Goal: Communication & Community: Share content

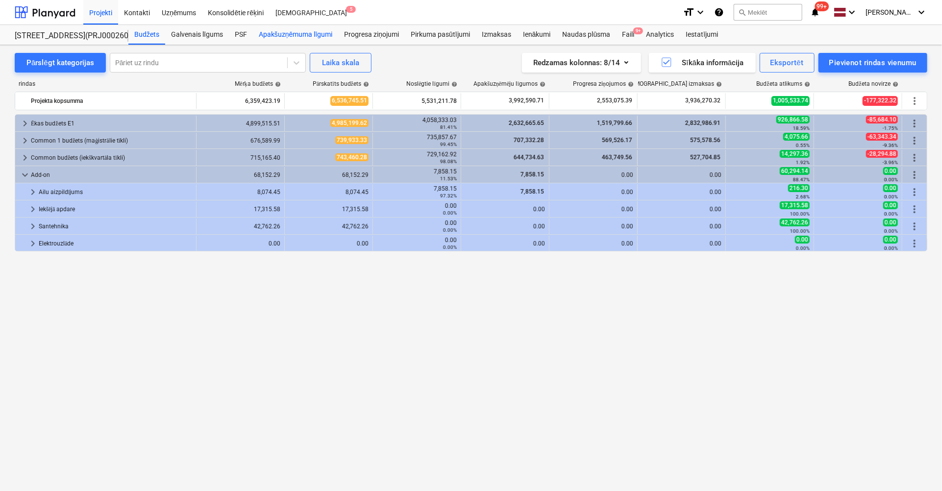
click at [319, 35] on div "Apakšuzņēmuma līgumi" at bounding box center [295, 35] width 85 height 20
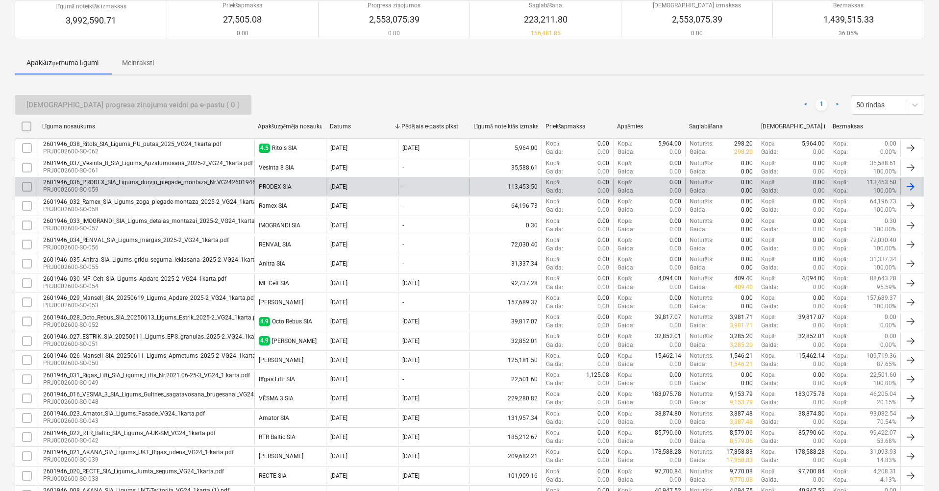
scroll to position [98, 0]
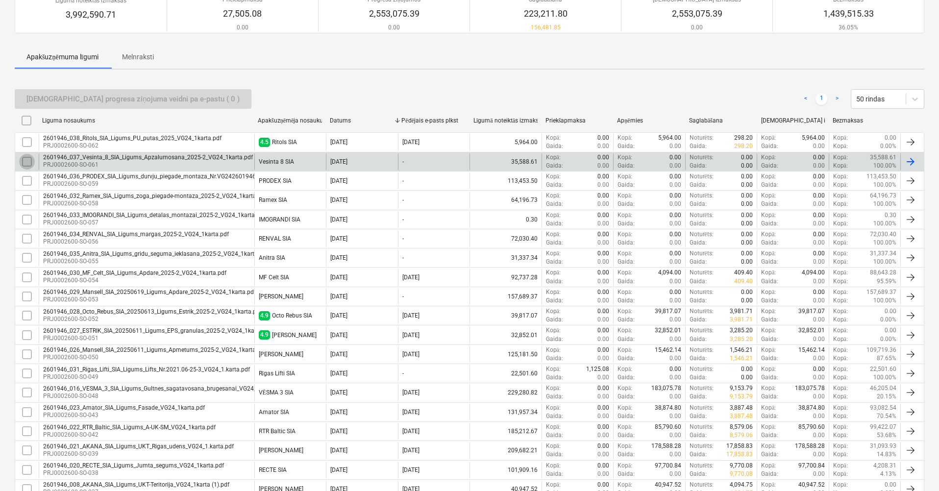
click at [25, 162] on input "checkbox" at bounding box center [27, 162] width 16 height 16
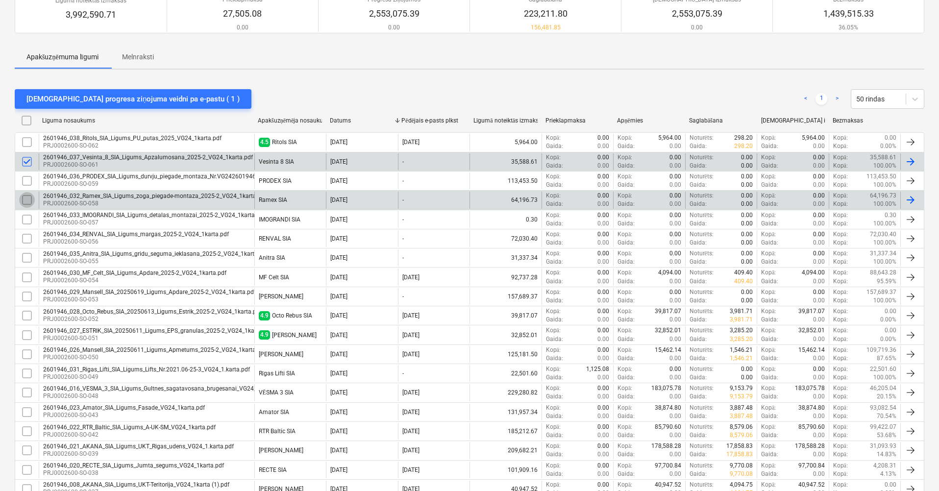
click at [26, 198] on input "checkbox" at bounding box center [27, 200] width 16 height 16
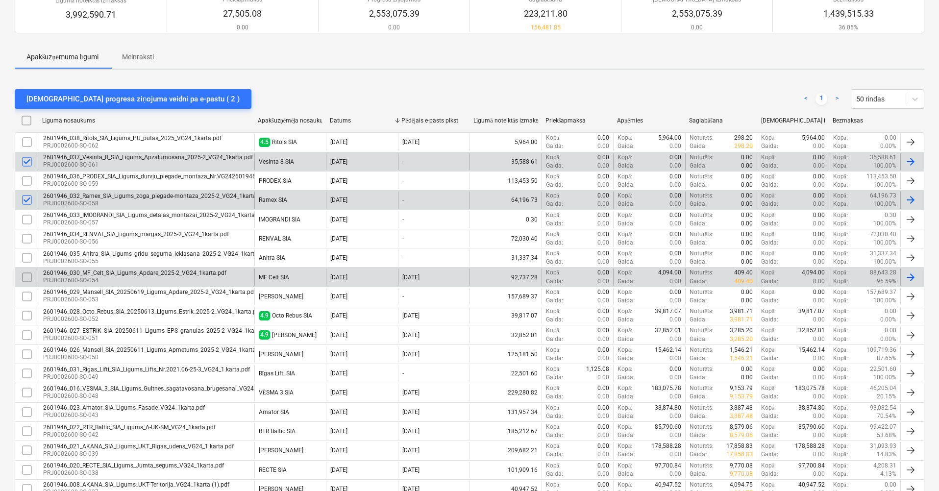
click at [27, 275] on input "checkbox" at bounding box center [27, 278] width 16 height 16
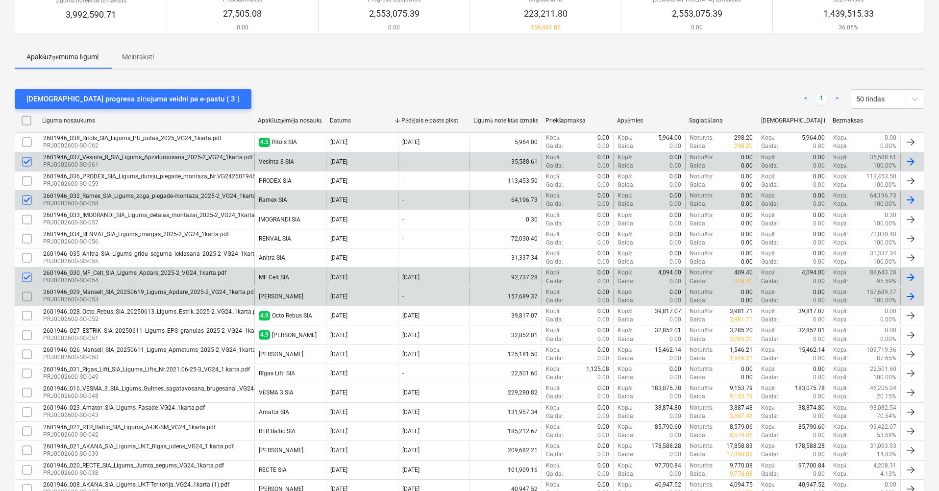
click at [25, 295] on input "checkbox" at bounding box center [27, 297] width 16 height 16
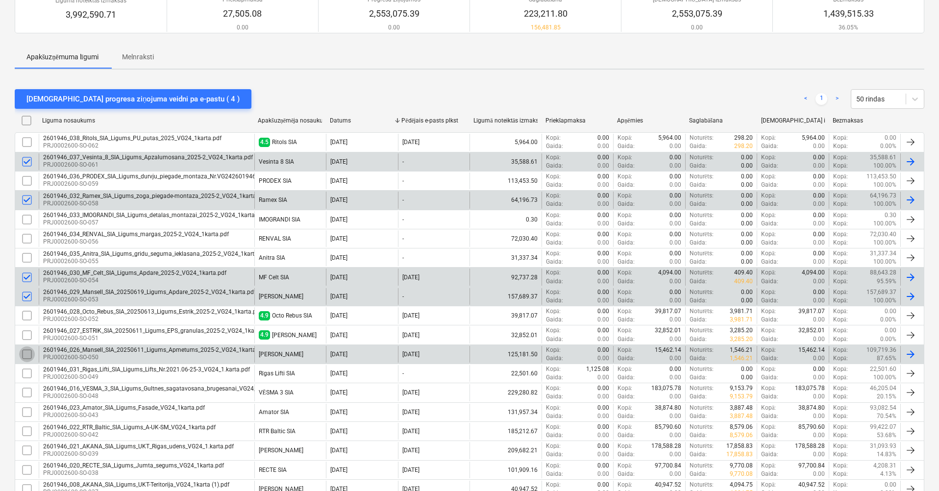
click at [25, 346] on input "checkbox" at bounding box center [27, 354] width 16 height 16
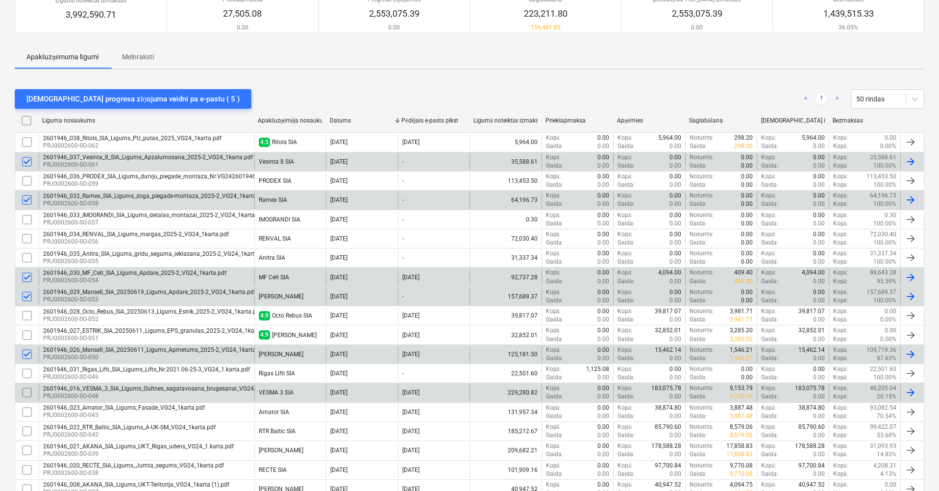
click at [25, 390] on input "checkbox" at bounding box center [27, 393] width 16 height 16
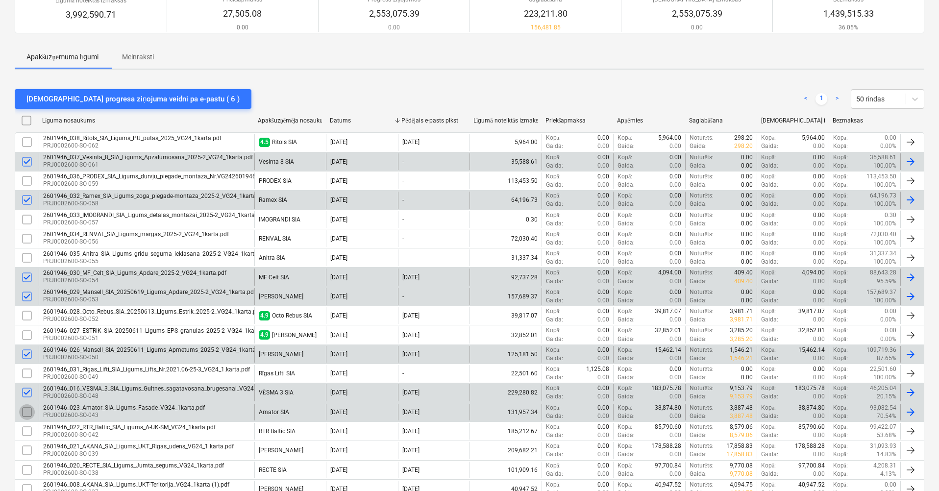
click at [26, 411] on input "checkbox" at bounding box center [27, 412] width 16 height 16
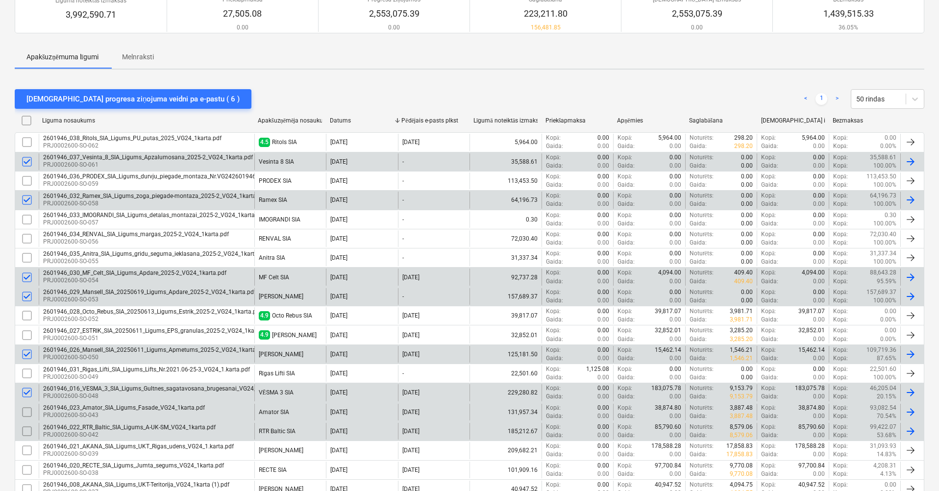
click at [26, 428] on input "checkbox" at bounding box center [27, 431] width 16 height 16
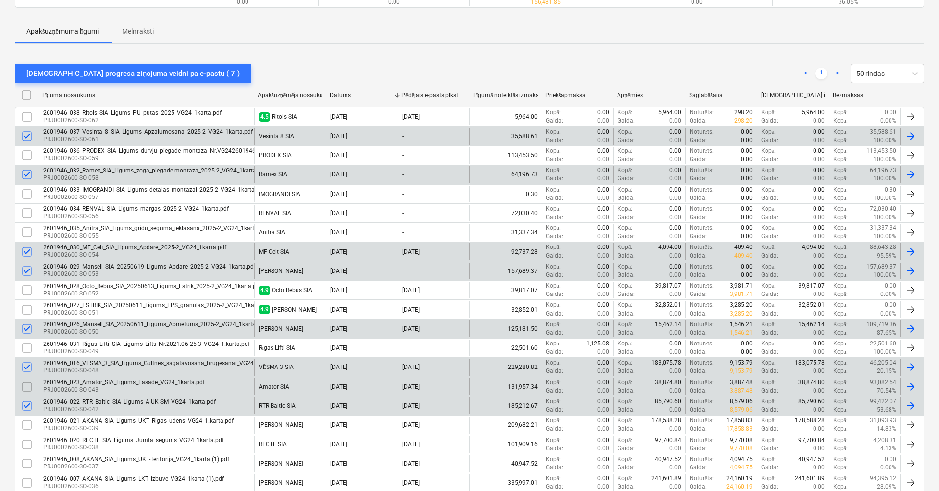
scroll to position [147, 0]
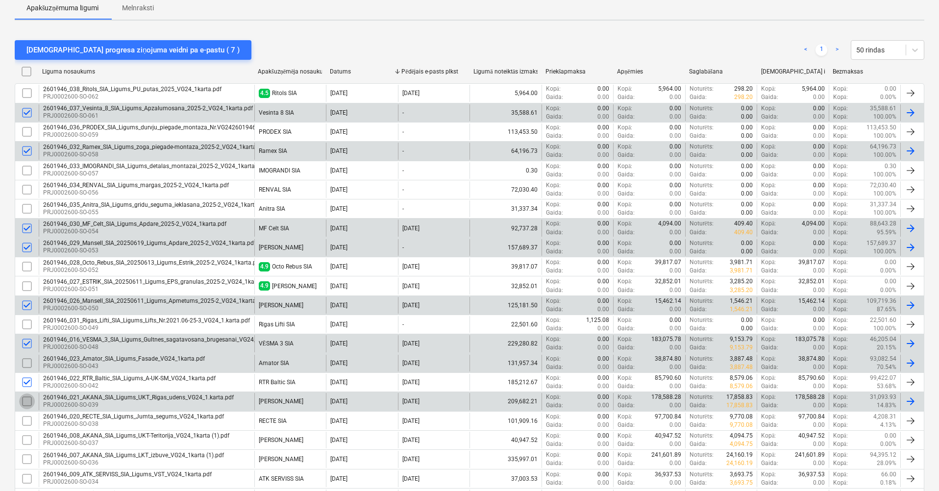
click at [25, 398] on input "checkbox" at bounding box center [27, 402] width 16 height 16
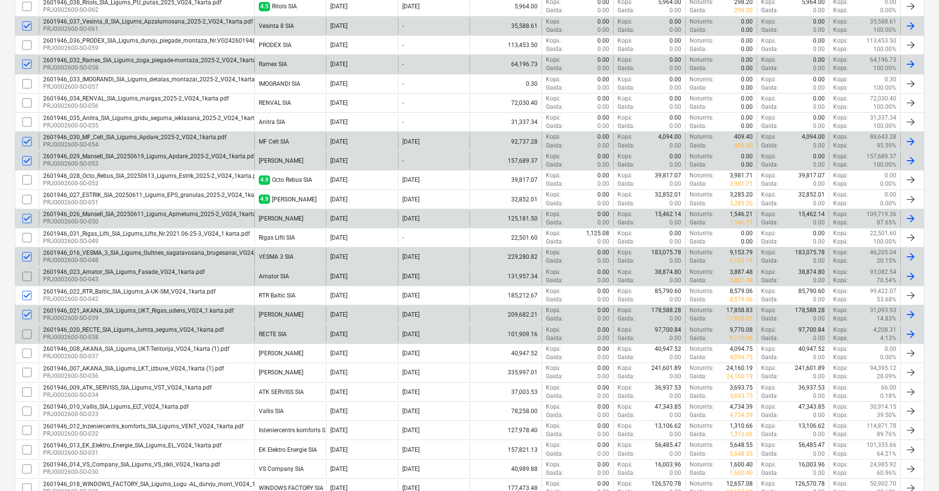
scroll to position [245, 0]
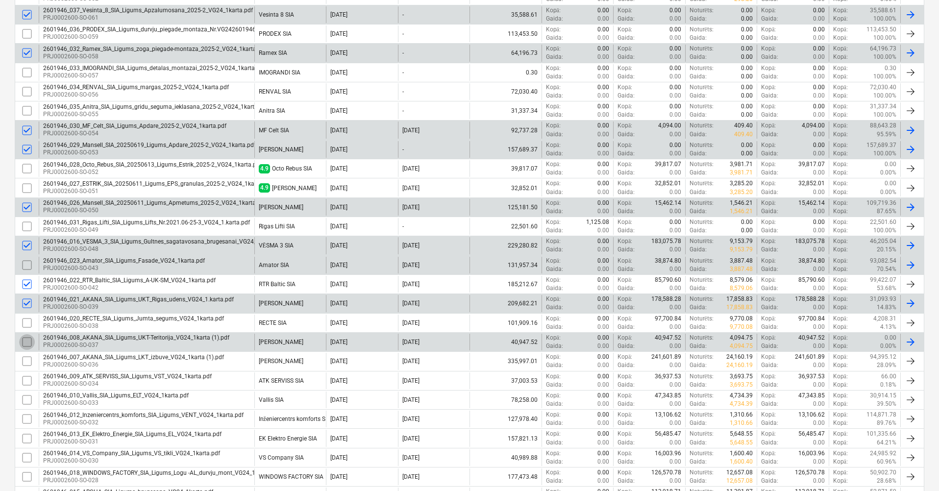
click at [27, 335] on input "checkbox" at bounding box center [27, 342] width 16 height 16
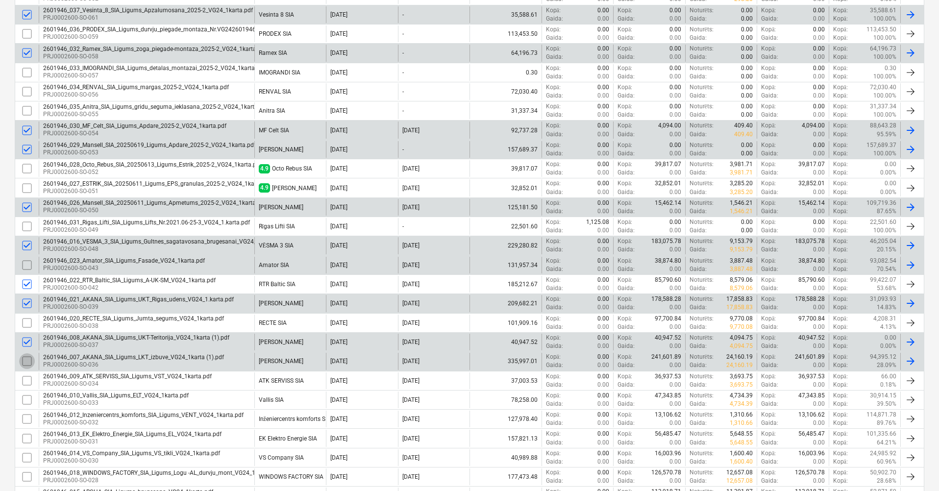
click at [29, 358] on input "checkbox" at bounding box center [27, 361] width 16 height 16
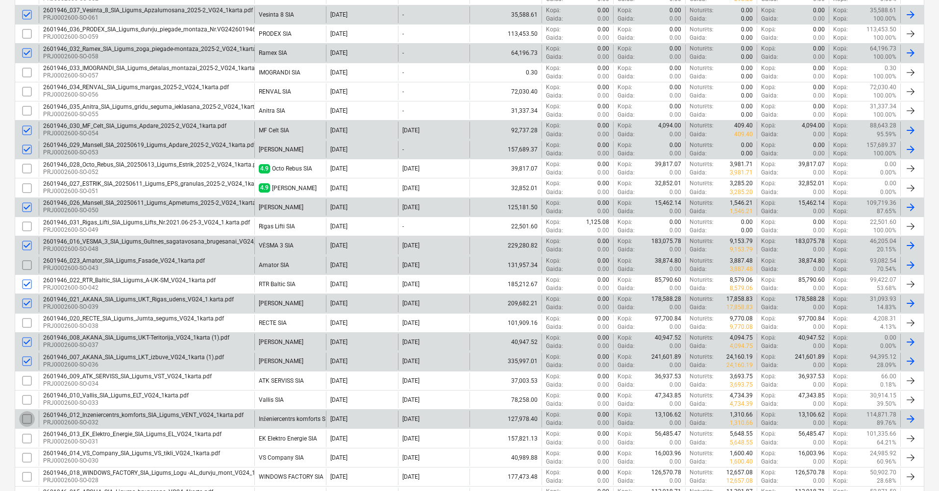
click at [25, 412] on input "checkbox" at bounding box center [27, 419] width 16 height 16
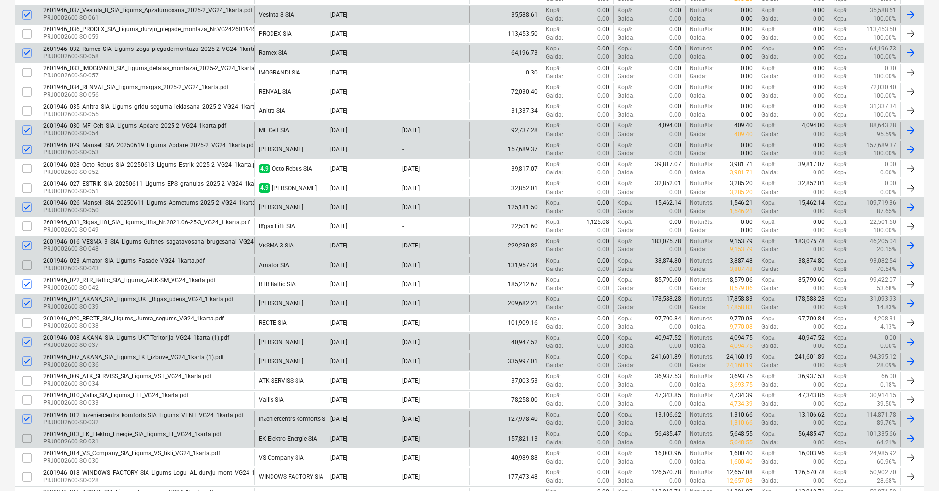
click at [28, 435] on input "checkbox" at bounding box center [27, 439] width 16 height 16
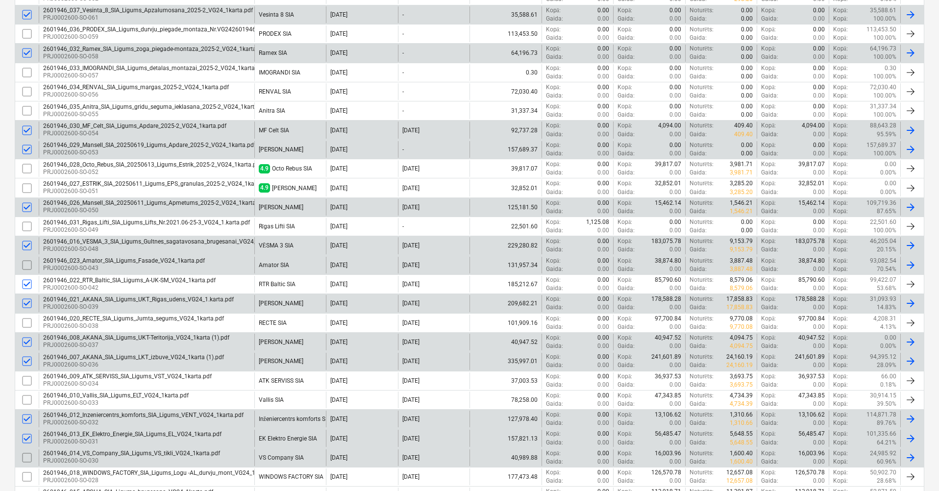
click at [25, 450] on input "checkbox" at bounding box center [27, 458] width 16 height 16
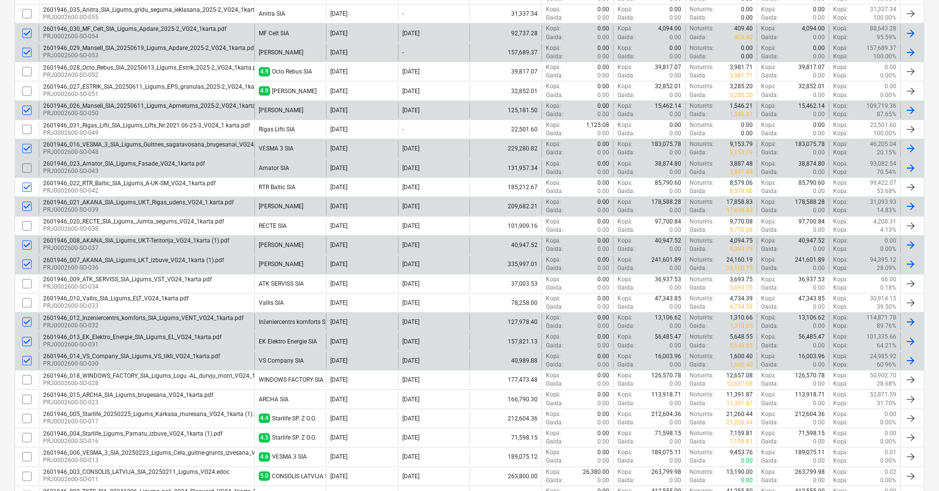
scroll to position [343, 0]
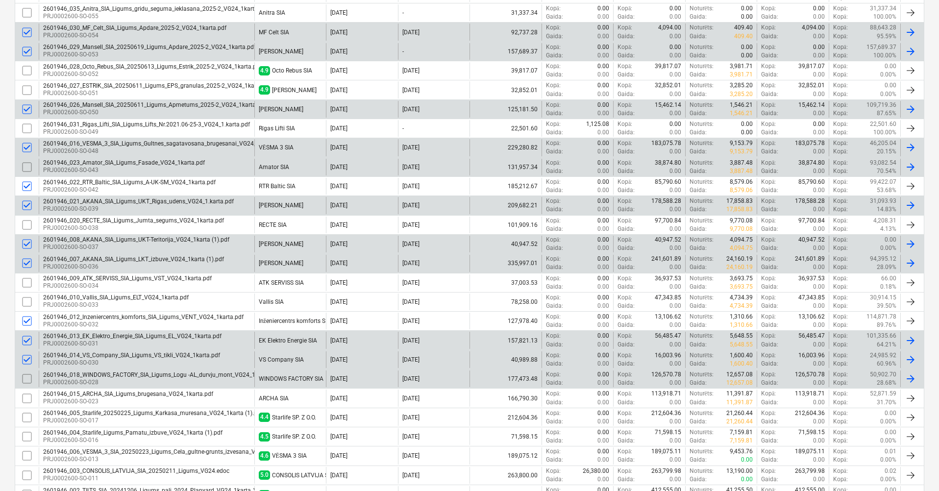
click at [26, 377] on input "checkbox" at bounding box center [27, 379] width 16 height 16
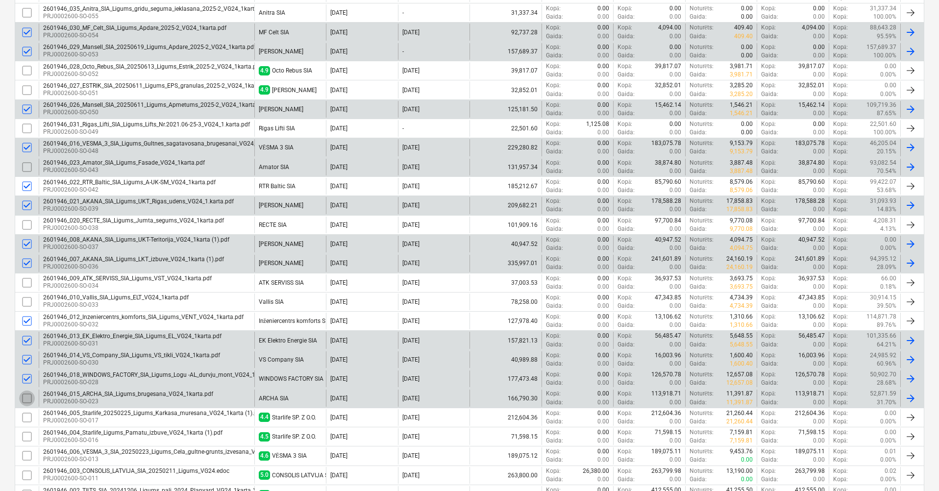
click at [26, 394] on input "checkbox" at bounding box center [27, 399] width 16 height 16
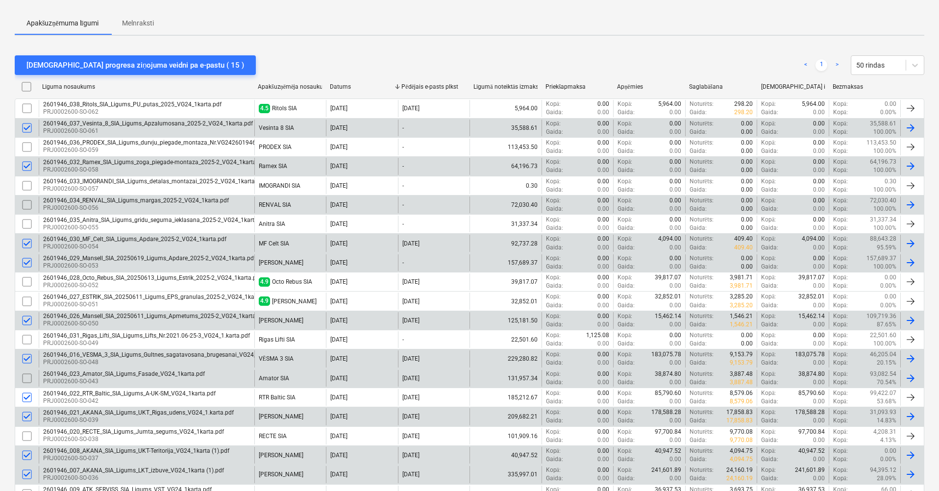
scroll to position [0, 0]
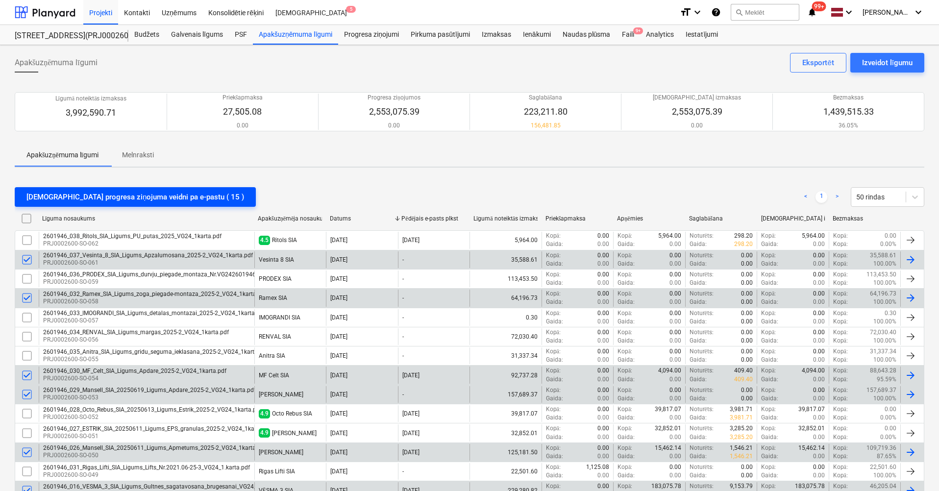
click at [109, 195] on div "[DEMOGRAPHIC_DATA] progresa ziņojuma veidni pa e-pastu ( 15 )" at bounding box center [135, 197] width 218 height 13
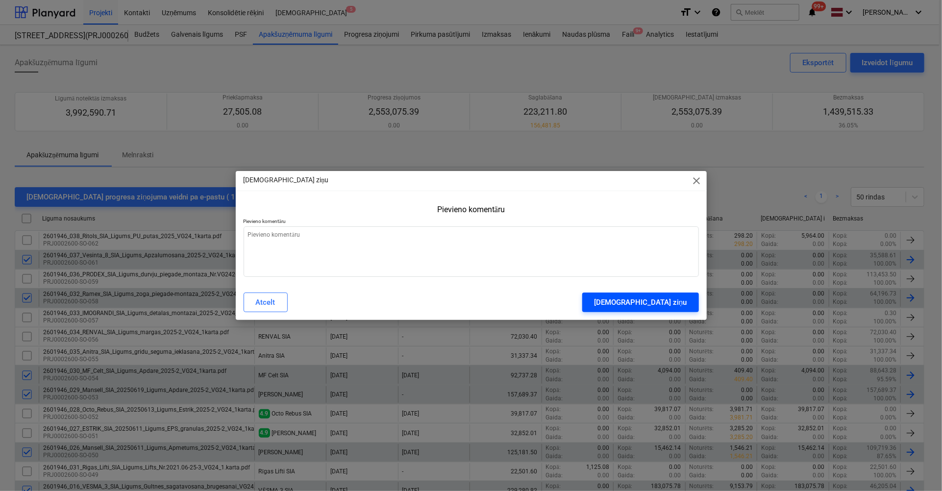
click at [676, 306] on div "[DEMOGRAPHIC_DATA] ziņu" at bounding box center [640, 302] width 93 height 13
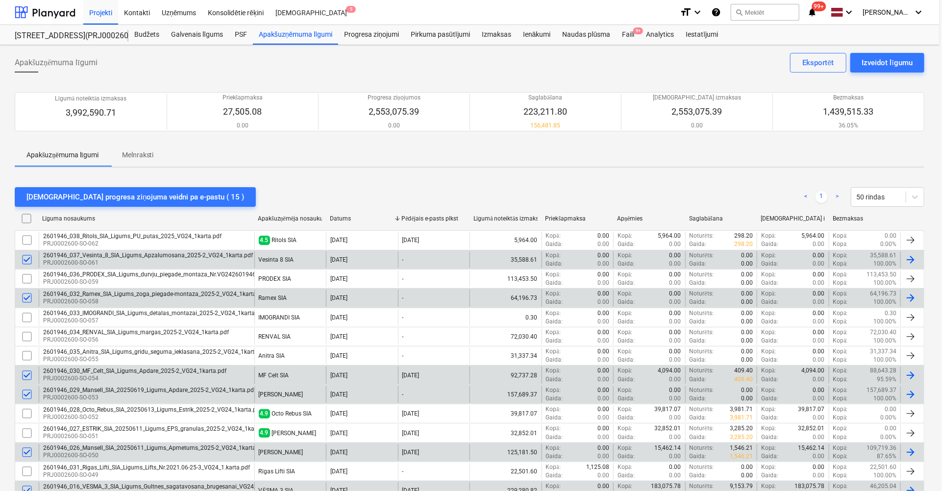
type textarea "x"
